Goal: Information Seeking & Learning: Check status

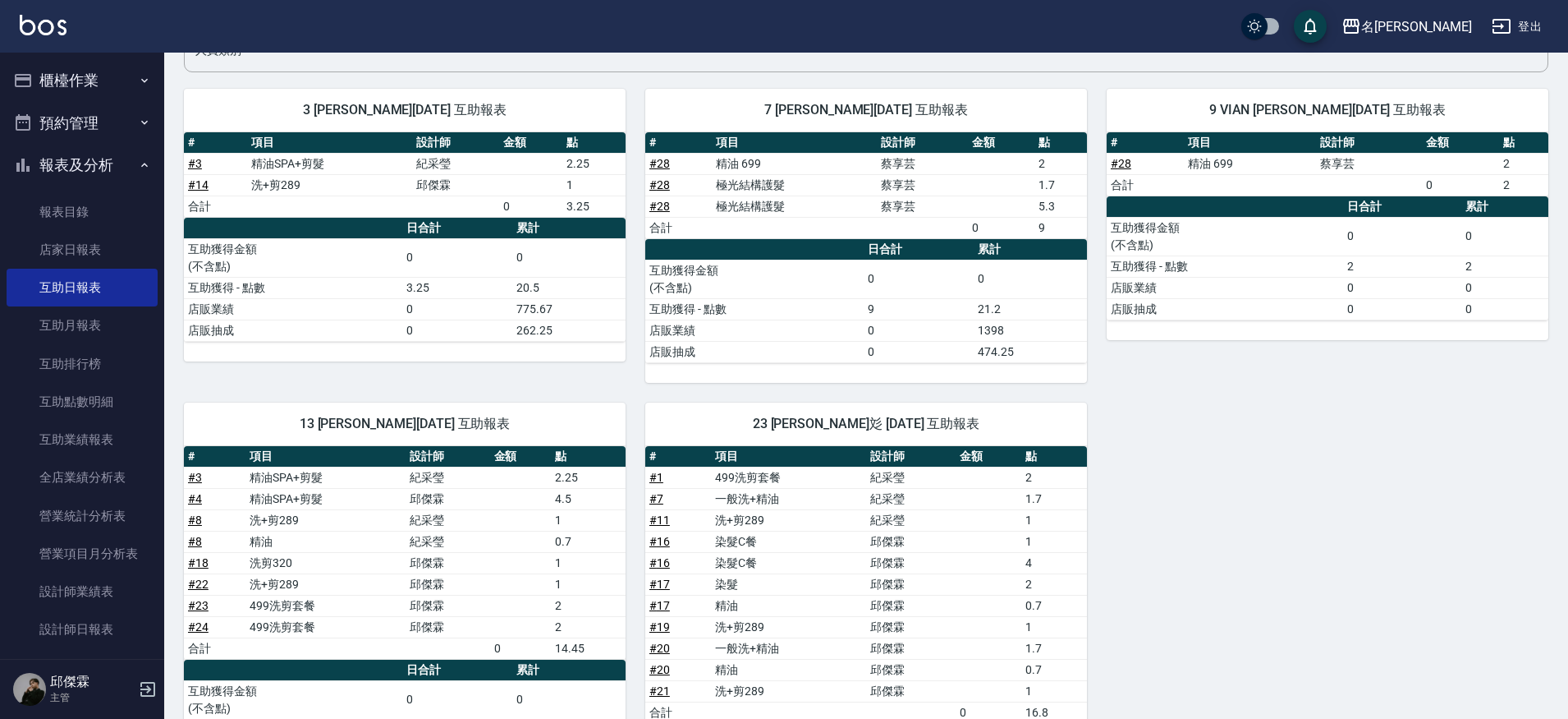
scroll to position [138, 0]
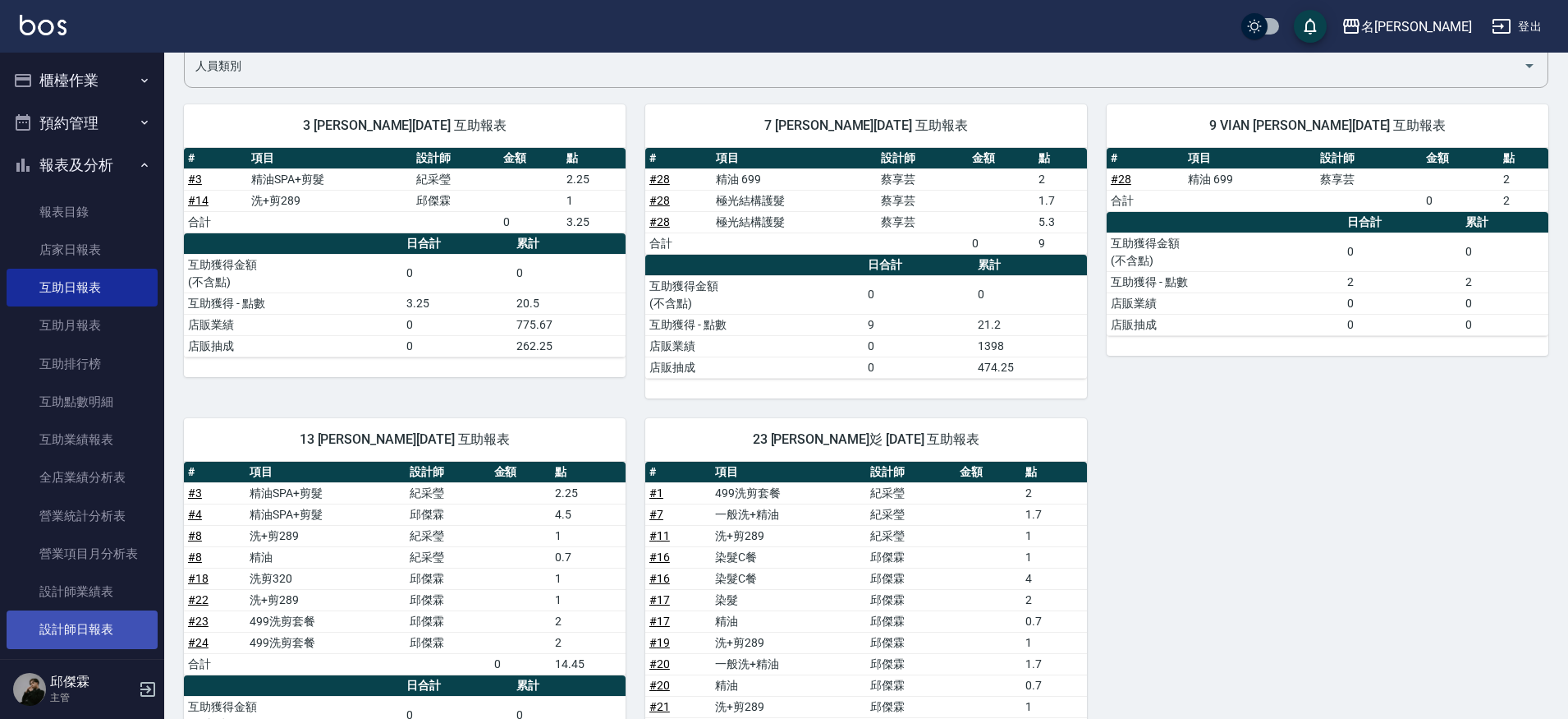
click at [132, 613] on link "設計師日報表" at bounding box center [82, 628] width 151 height 38
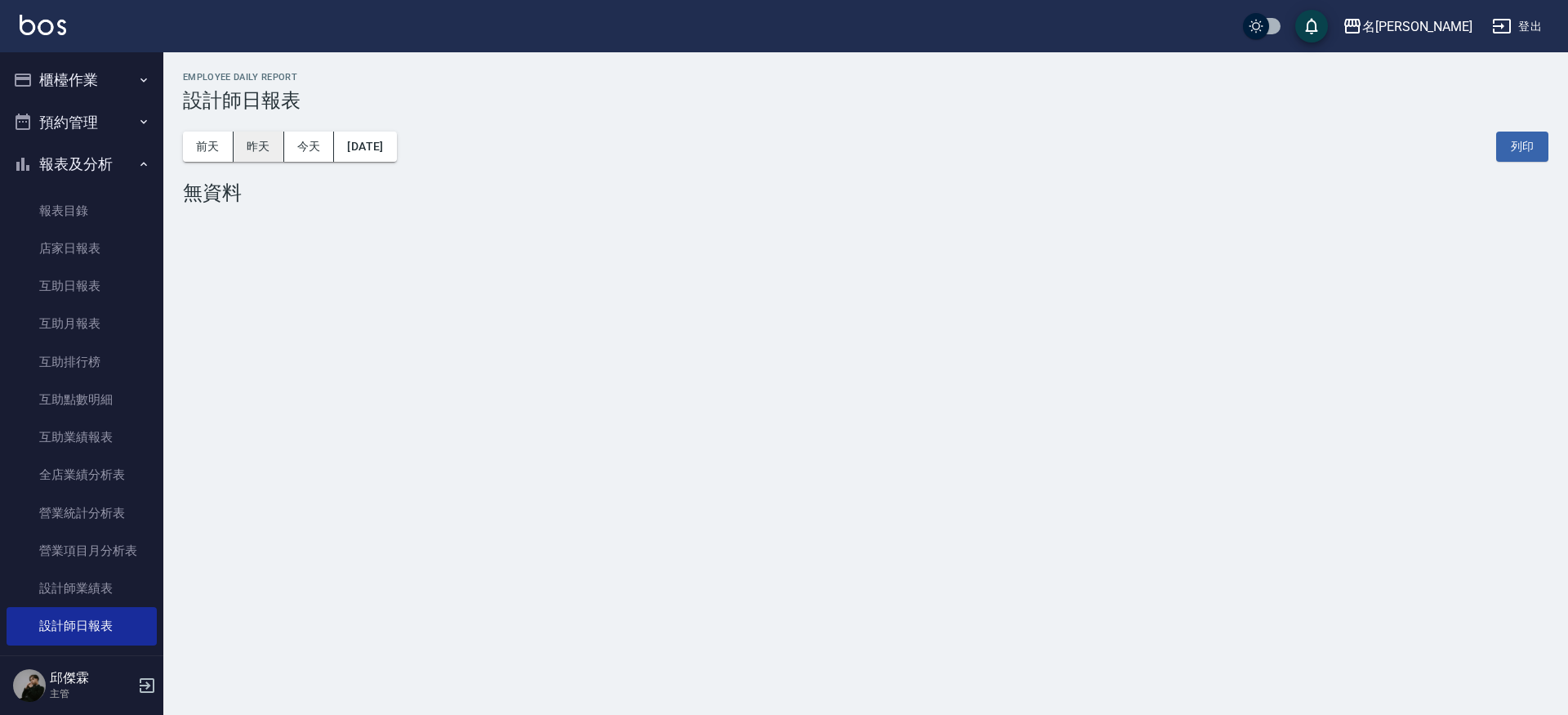
click at [264, 146] on button "昨天" at bounding box center [259, 147] width 51 height 31
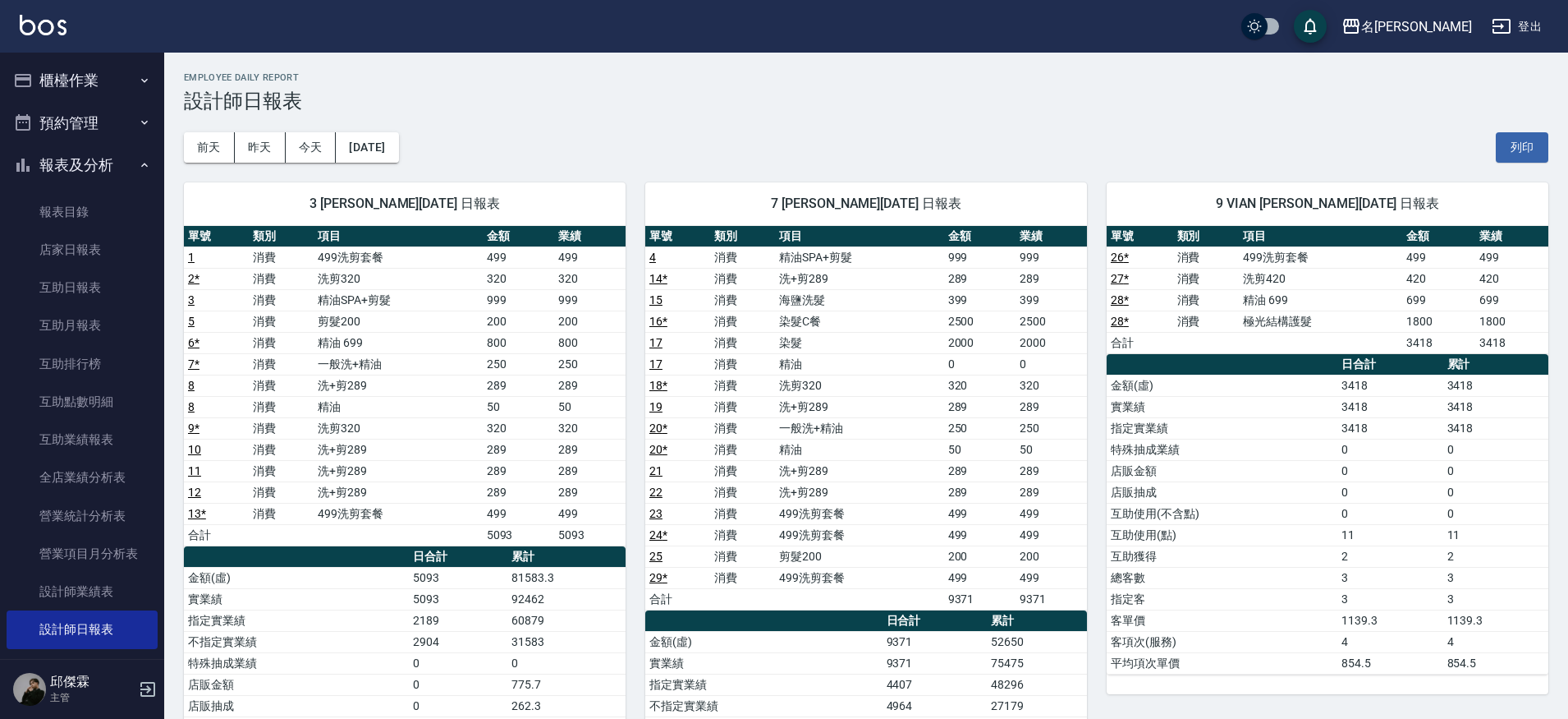
click at [1118, 255] on link "26 *" at bounding box center [1119, 257] width 18 height 13
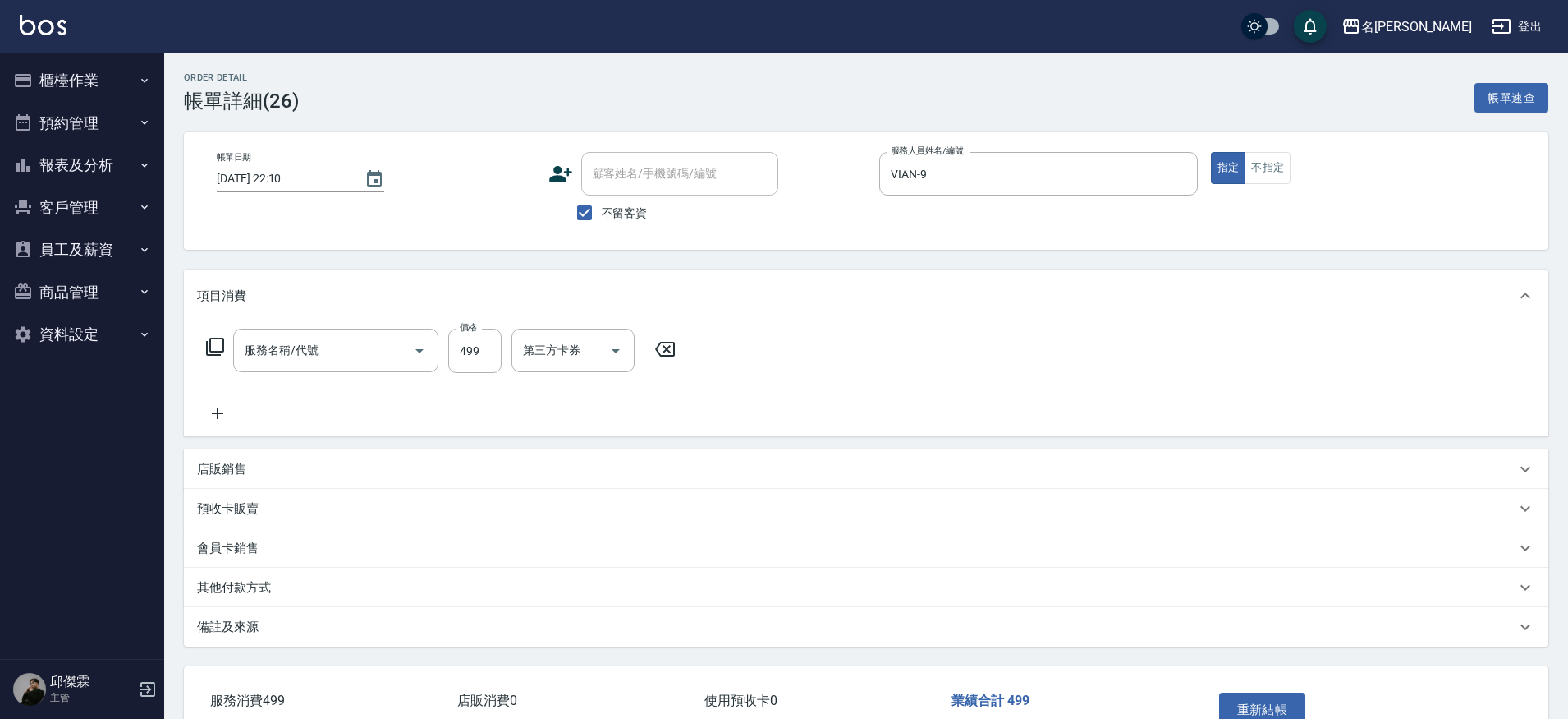
type input "[DATE] 22:10"
checkbox input "true"
type input "VIAN-9"
type input "499洗剪套餐(2499)"
click at [582, 348] on input "洗髮-1" at bounding box center [561, 351] width 84 height 29
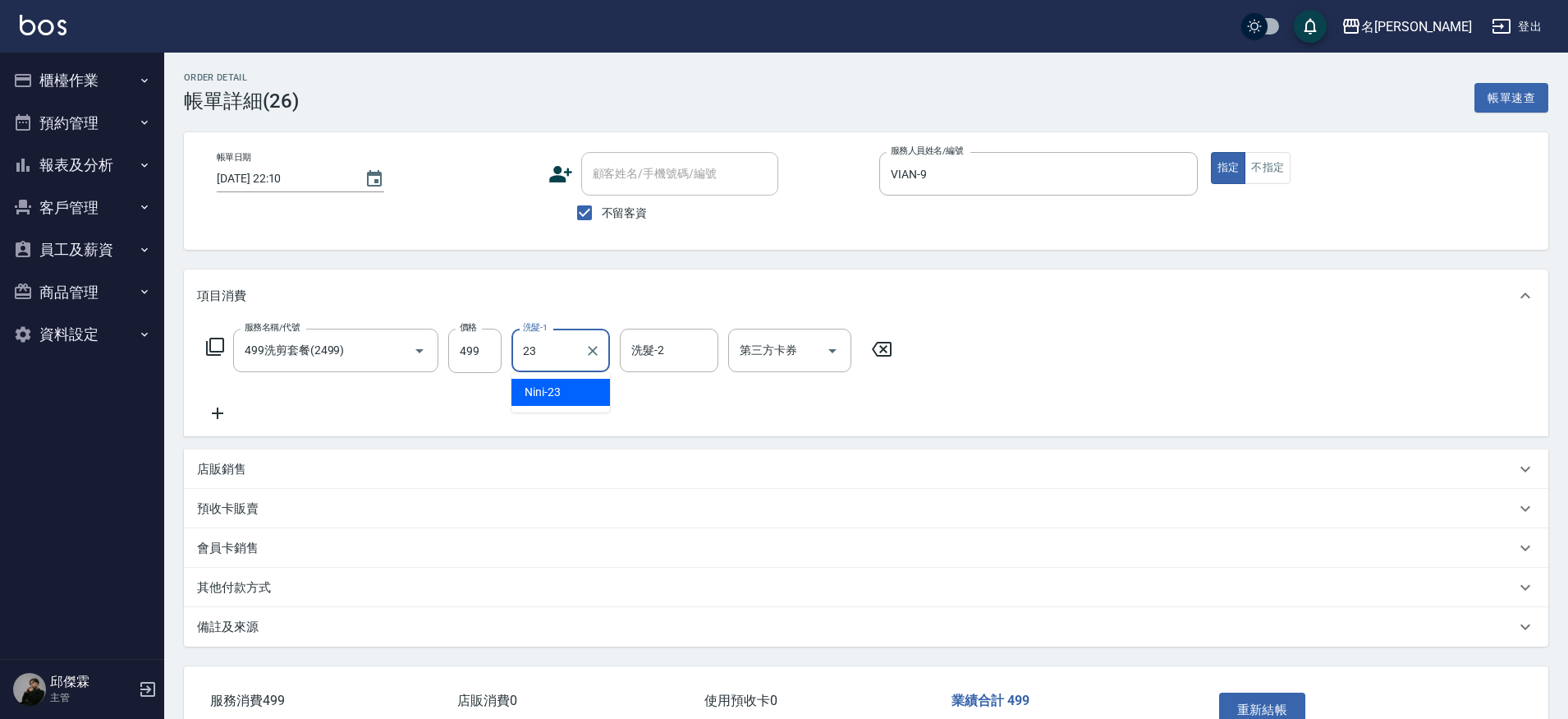
type input "Nini-23"
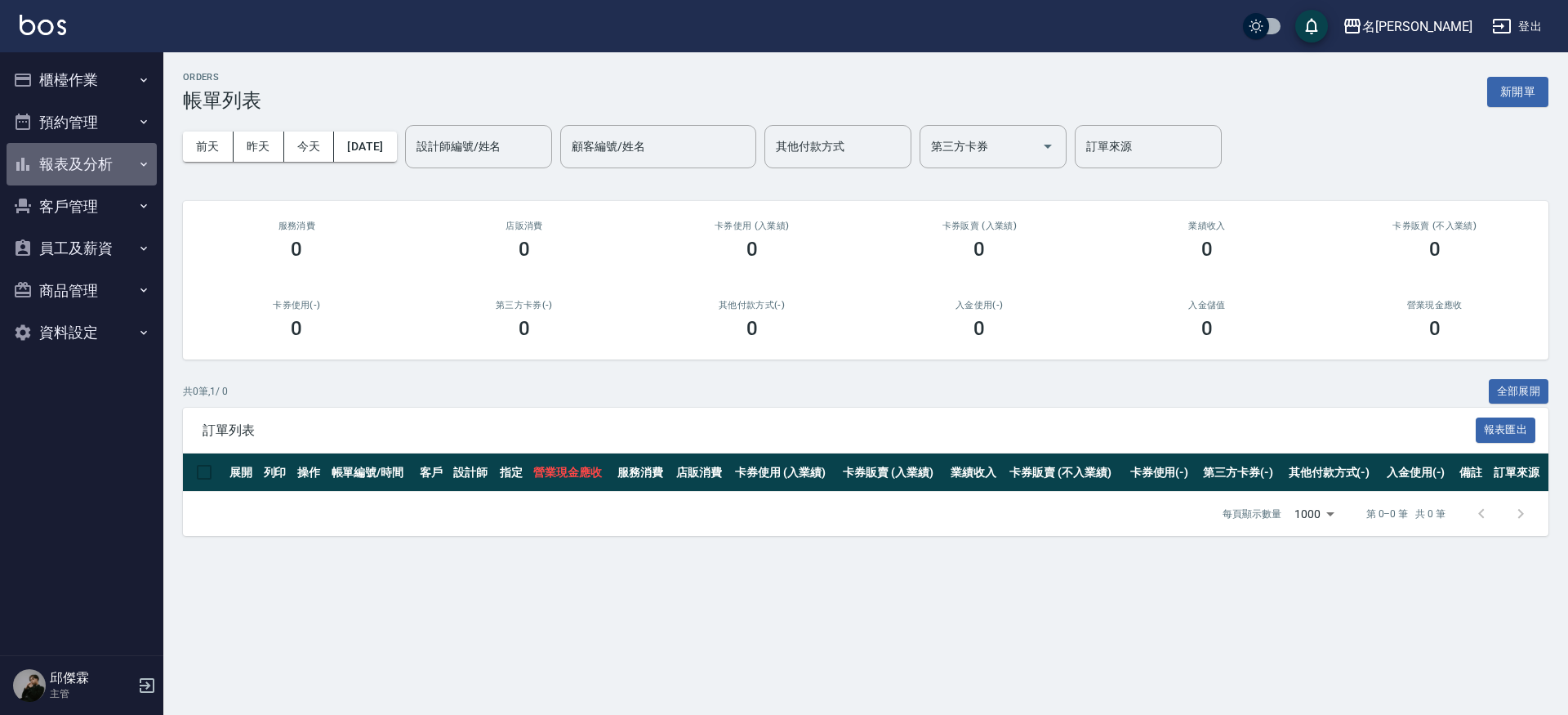
click at [95, 170] on button "報表及分析" at bounding box center [81, 164] width 150 height 42
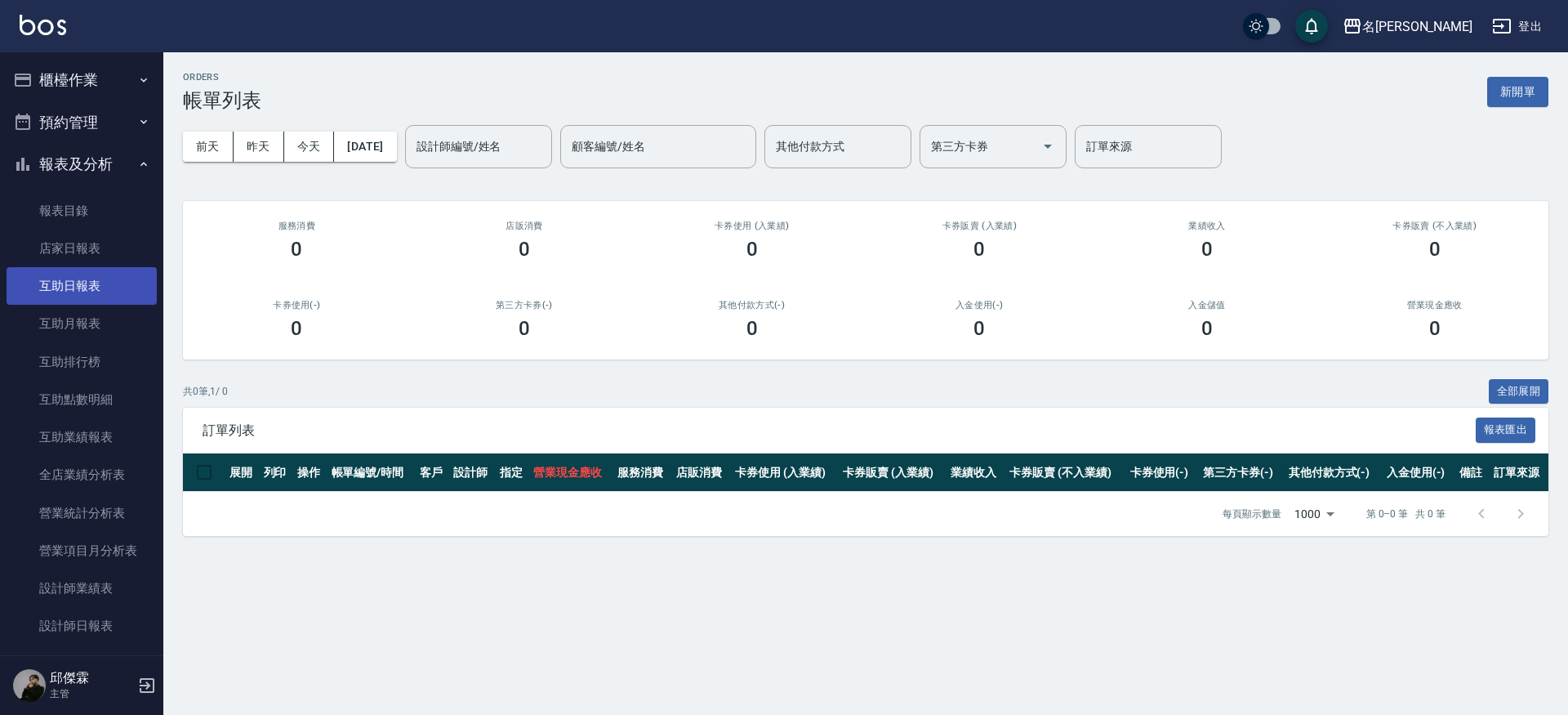
click at [84, 289] on link "互助日報表" at bounding box center [81, 286] width 150 height 37
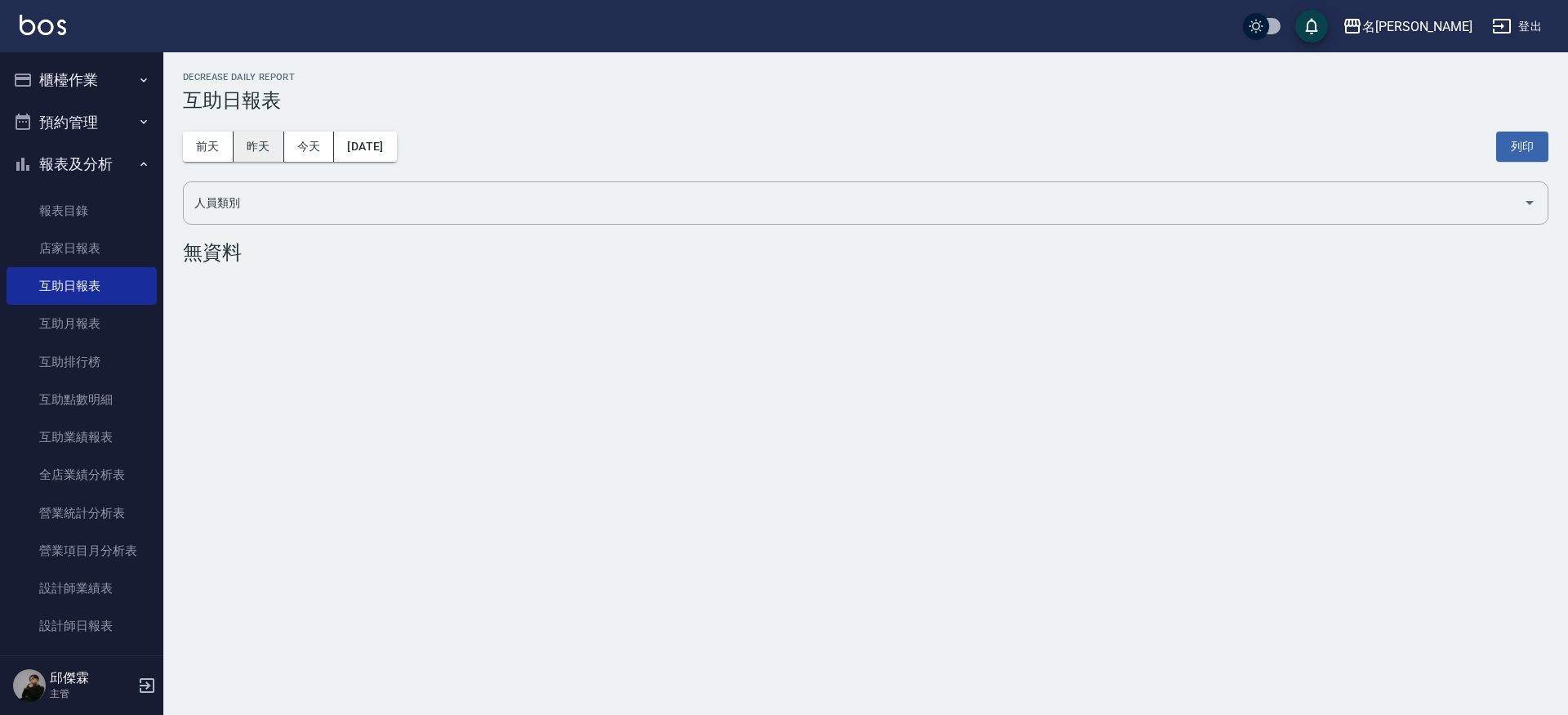
click at [253, 141] on button "昨天" at bounding box center [259, 147] width 51 height 31
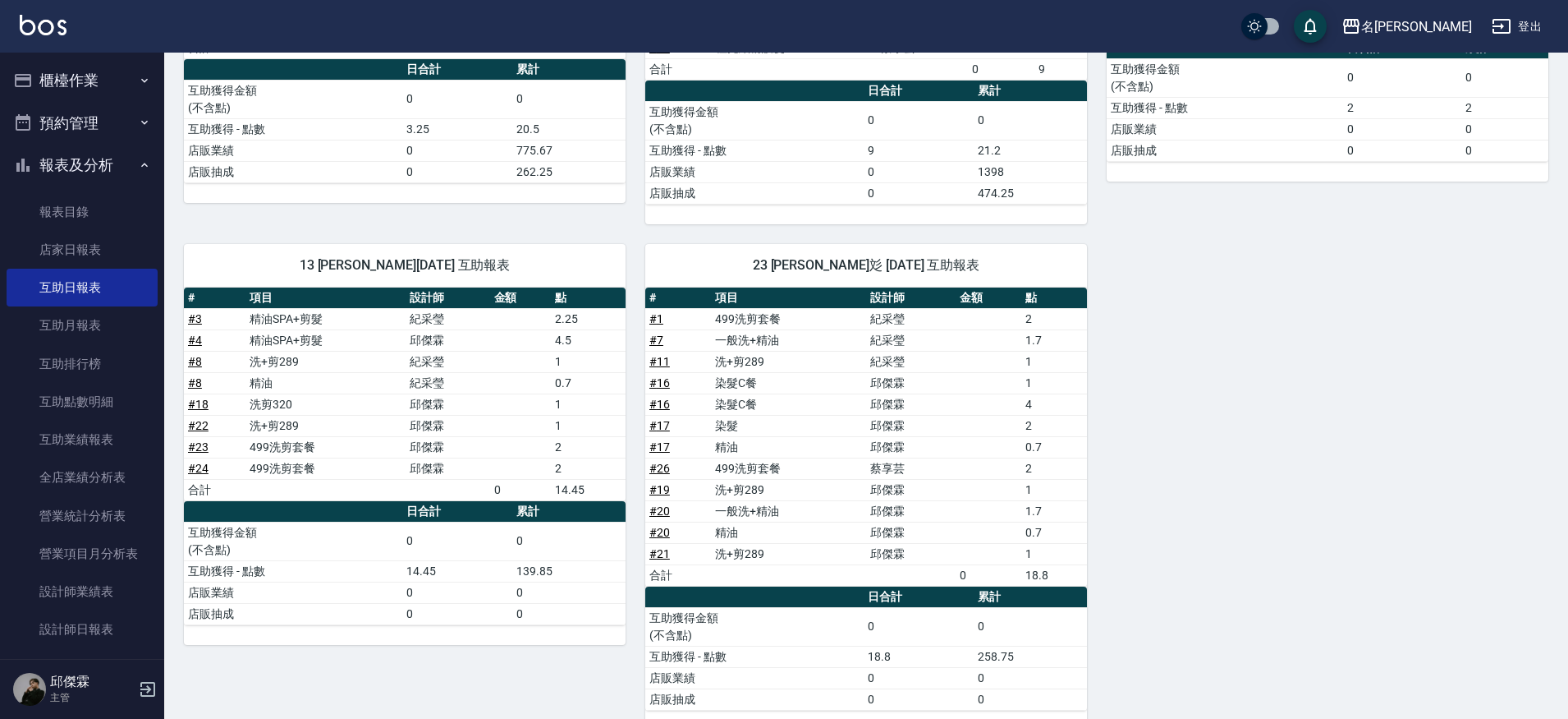
scroll to position [317, 0]
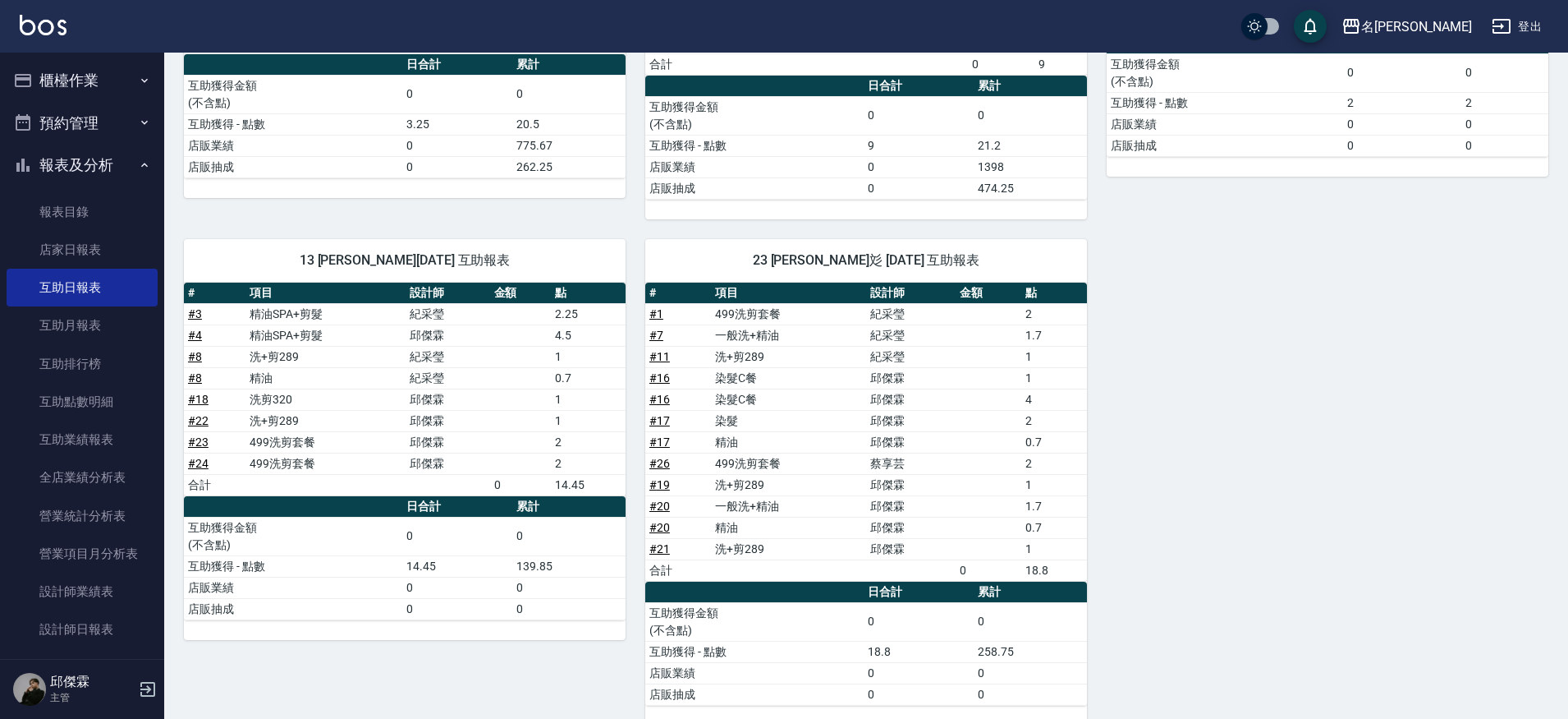
click at [666, 419] on link "# 17" at bounding box center [659, 421] width 20 height 13
click at [660, 381] on link "# 16" at bounding box center [659, 378] width 20 height 13
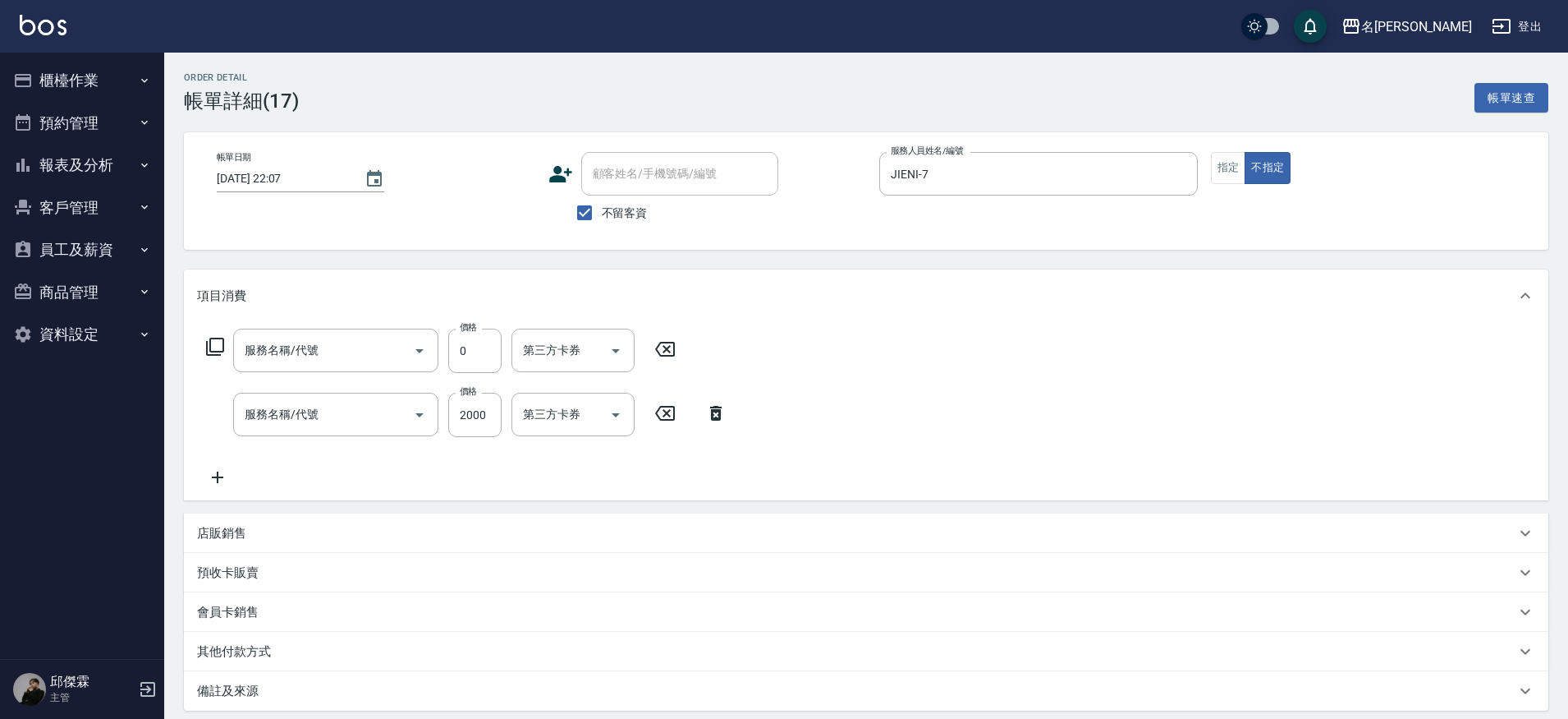
type input "精油(609)"
type input "染髮(4899)"
